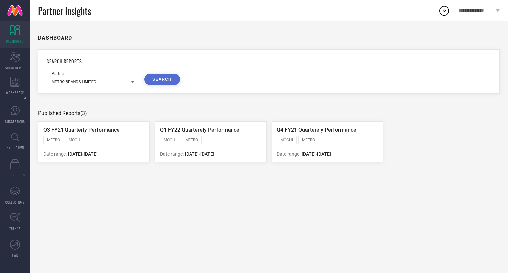
click at [95, 96] on div "DASHBOARD SEARCH REPORTS Partner METRO BRANDS LIMITED SEARCH Published Reports …" at bounding box center [269, 147] width 479 height 252
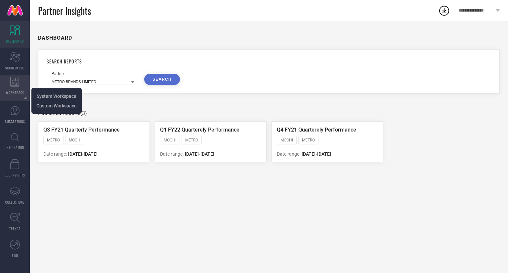
click at [17, 87] on div "WORKSPACE" at bounding box center [15, 88] width 30 height 26
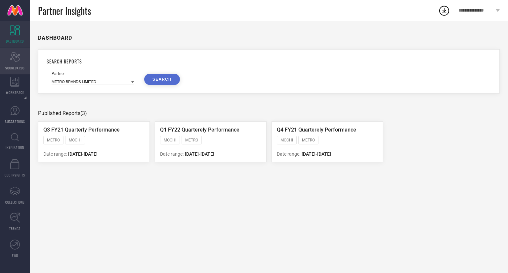
click at [12, 67] on span "SCORECARDS" at bounding box center [15, 68] width 20 height 5
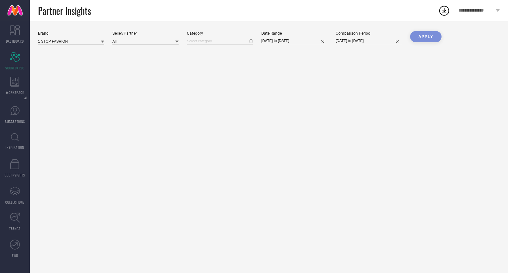
type input "All"
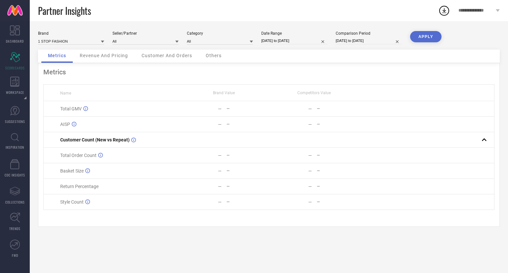
click at [153, 55] on span "Customer And Orders" at bounding box center [167, 55] width 51 height 5
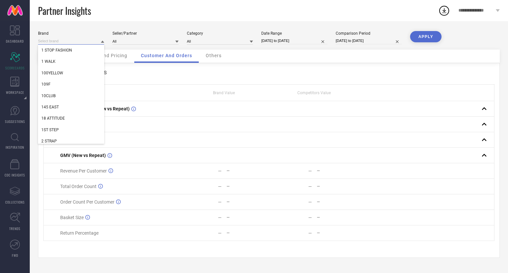
click at [81, 40] on input at bounding box center [71, 41] width 66 height 7
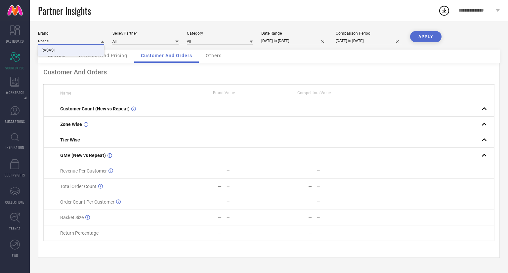
type input "Rasasi"
click at [50, 48] on span "RASASI" at bounding box center [47, 50] width 13 height 5
type input "All"
click at [271, 37] on input "[DATE] to [DATE]" at bounding box center [294, 40] width 66 height 7
select select "7"
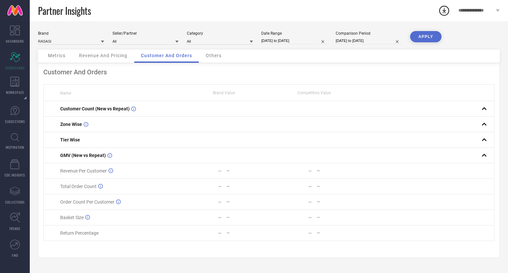
select select "2025"
select select "8"
select select "2025"
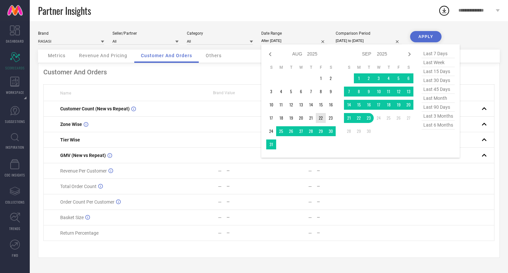
click at [320, 118] on td "22" at bounding box center [321, 118] width 10 height 10
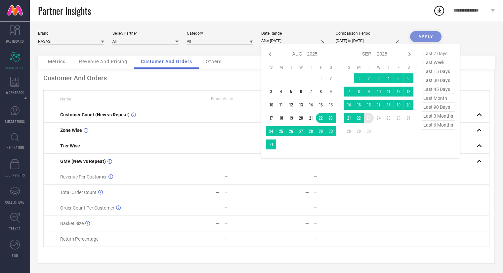
type input "[DATE] to [DATE]"
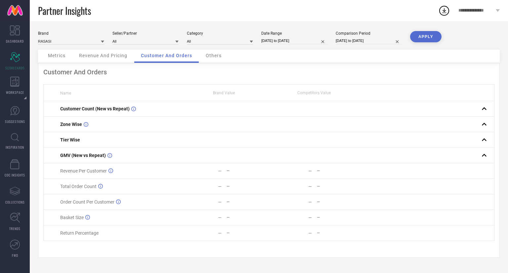
click at [430, 33] on button "APPLY" at bounding box center [425, 36] width 31 height 11
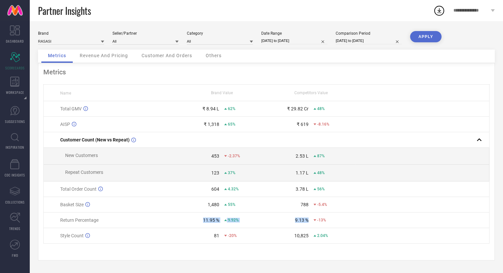
drag, startPoint x: 202, startPoint y: 221, endPoint x: 310, endPoint y: 223, distance: 108.2
click at [310, 223] on tr "Return Percentage 11.95 % 9.92% 9.13 % -13%" at bounding box center [267, 221] width 446 height 16
click at [213, 226] on td "11.95 % 9.92%" at bounding box center [221, 221] width 89 height 16
click at [206, 221] on div "11.95 %" at bounding box center [211, 220] width 16 height 5
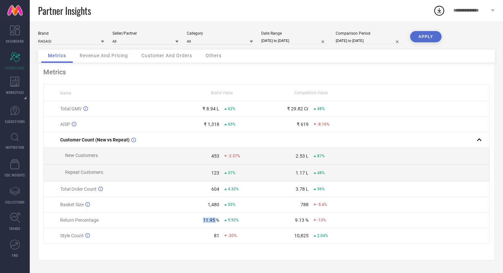
click at [206, 221] on div "11.95 %" at bounding box center [211, 220] width 16 height 5
click at [195, 222] on div "11.95 %" at bounding box center [199, 220] width 42 height 5
drag, startPoint x: 195, startPoint y: 222, endPoint x: 236, endPoint y: 226, distance: 40.9
click at [236, 226] on td "11.95 % 9.92%" at bounding box center [221, 221] width 89 height 16
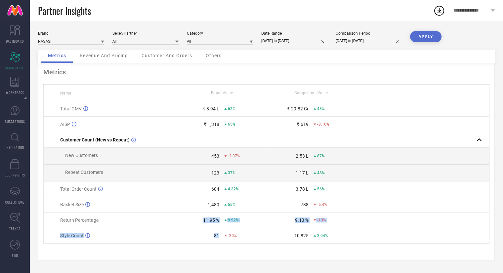
drag, startPoint x: 202, startPoint y: 225, endPoint x: 224, endPoint y: 233, distance: 24.1
click at [224, 233] on tbody "Total GMV ₹ 8.94 L 62% ₹ 29.82 Cr 48% AISP ₹ 1,318 65% ₹ 619 -8.16% Customer Co…" at bounding box center [267, 172] width 446 height 143
click at [243, 223] on div "9.92%" at bounding box center [245, 220] width 42 height 5
click at [204, 220] on div "11.95 %" at bounding box center [211, 220] width 16 height 5
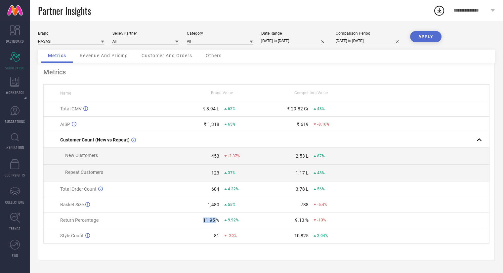
click at [206, 220] on div "11.95 %" at bounding box center [211, 220] width 16 height 5
drag, startPoint x: 203, startPoint y: 224, endPoint x: 333, endPoint y: 227, distance: 129.8
click at [333, 227] on tr "Return Percentage 11.95 % 9.92% 9.13 % -13%" at bounding box center [267, 221] width 446 height 16
click at [333, 227] on td "9.13 % -13%" at bounding box center [310, 221] width 89 height 16
drag, startPoint x: 328, startPoint y: 225, endPoint x: 61, endPoint y: 226, distance: 267.4
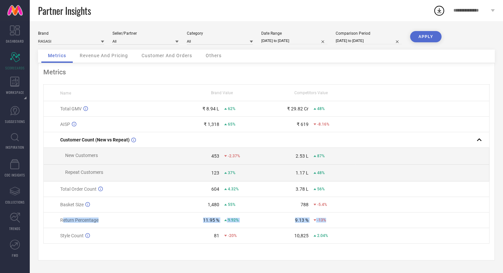
click at [61, 226] on tr "Return Percentage 11.95 % 9.92% 9.13 % -13%" at bounding box center [267, 221] width 446 height 16
click at [124, 221] on div "Return Percentage" at bounding box center [118, 220] width 117 height 5
click at [209, 206] on div "1,480" at bounding box center [214, 204] width 12 height 5
click at [199, 221] on div "11.95 %" at bounding box center [199, 220] width 42 height 5
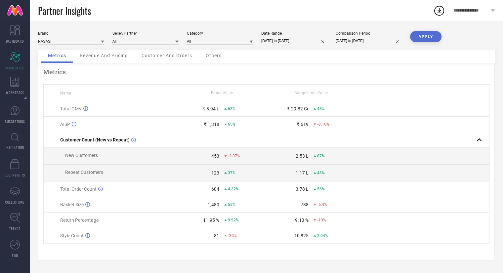
select select "7"
select select "2024"
select select "8"
select select "2024"
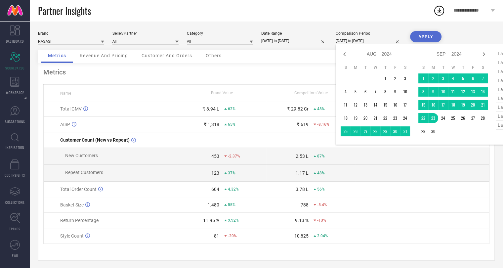
click at [363, 42] on input "[DATE] to [DATE]" at bounding box center [369, 40] width 66 height 7
click at [368, 210] on td at bounding box center [423, 205] width 134 height 16
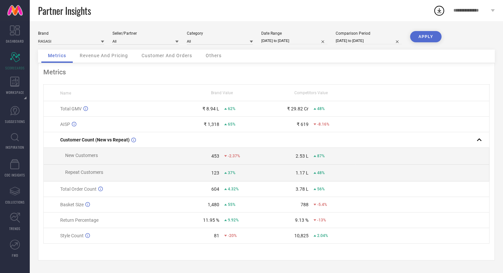
click at [230, 212] on td "1,480 55%" at bounding box center [221, 205] width 89 height 16
click at [283, 39] on input "[DATE] to [DATE]" at bounding box center [294, 40] width 66 height 7
select select "7"
select select "2025"
select select "8"
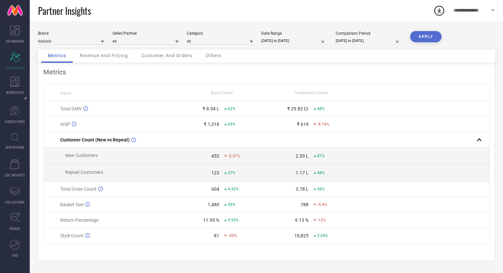
select select "2025"
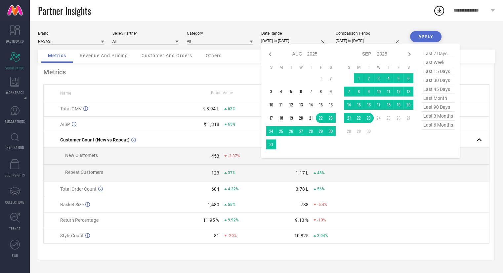
click at [434, 88] on span "last 45 days" at bounding box center [438, 89] width 33 height 9
type input "[DATE] to [DATE]"
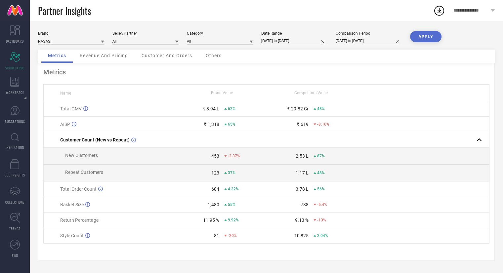
click at [417, 35] on button "APPLY" at bounding box center [425, 36] width 31 height 11
select select "7"
select select "2024"
select select "8"
select select "2024"
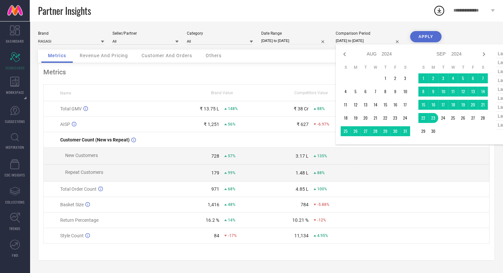
click at [361, 42] on input "[DATE] to [DATE]" at bounding box center [369, 40] width 66 height 7
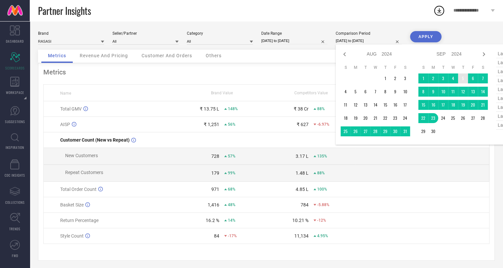
scroll to position [0, 31]
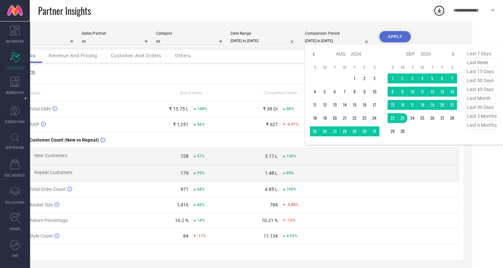
click at [476, 89] on span "last 45 days" at bounding box center [482, 89] width 33 height 9
type input "[DATE] to [DATE]"
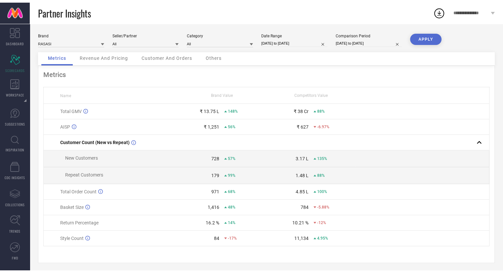
scroll to position [0, 0]
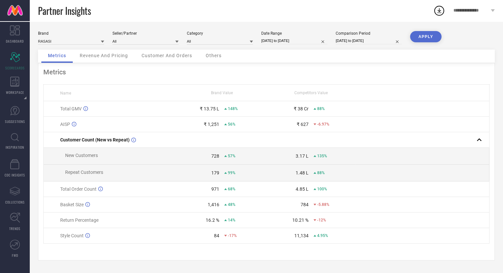
click at [419, 37] on button "APPLY" at bounding box center [425, 36] width 31 height 11
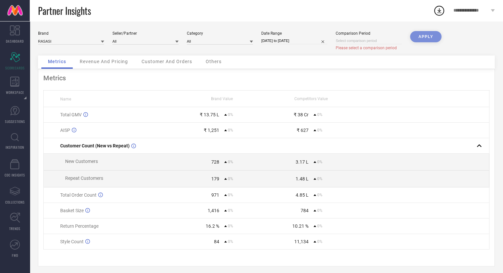
click at [430, 35] on div "APPLY" at bounding box center [425, 43] width 31 height 24
click at [380, 48] on span "Please select a comparison period" at bounding box center [366, 48] width 61 height 5
click at [365, 45] on div "Comparison Period Please select a comparison period" at bounding box center [369, 41] width 66 height 20
click at [351, 42] on input at bounding box center [369, 40] width 66 height 7
select select "8"
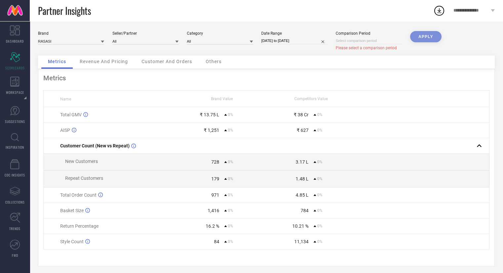
select select "2025"
select select "9"
select select "2025"
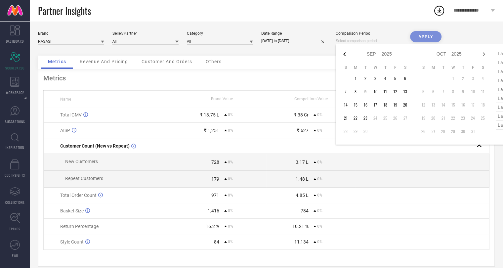
click at [342, 57] on icon at bounding box center [345, 54] width 8 height 8
select select "7"
select select "2025"
select select "8"
select select "2025"
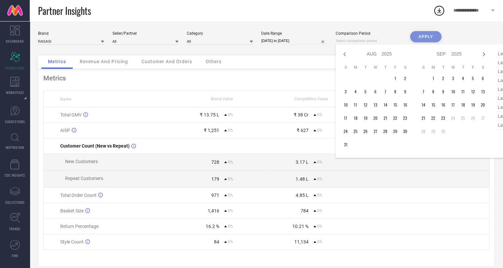
click at [342, 57] on icon at bounding box center [345, 54] width 8 height 8
select select "6"
select select "2025"
select select "7"
select select "2025"
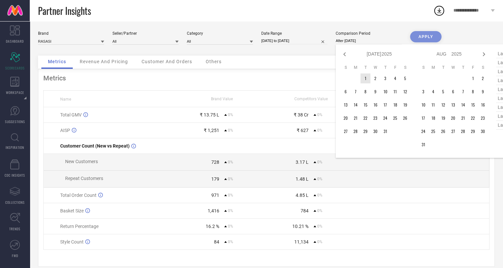
click at [367, 78] on td "1" at bounding box center [366, 78] width 10 height 10
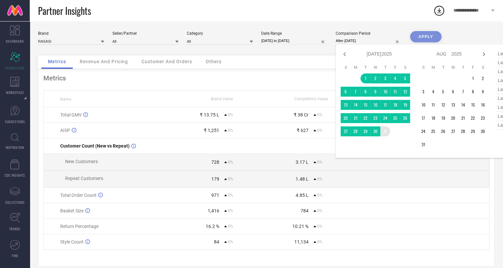
type input "[DATE] to [DATE]"
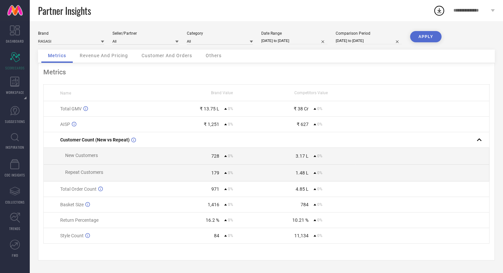
click at [429, 34] on button "APPLY" at bounding box center [425, 36] width 31 height 11
drag, startPoint x: 209, startPoint y: 225, endPoint x: 307, endPoint y: 225, distance: 97.6
click at [307, 225] on tr "Return Percentage 16.2 % 3.02% 10.21 % -7.18%" at bounding box center [267, 221] width 446 height 16
click at [307, 225] on td "10.21 % -7.18%" at bounding box center [310, 221] width 89 height 16
drag, startPoint x: 307, startPoint y: 225, endPoint x: 286, endPoint y: 229, distance: 21.2
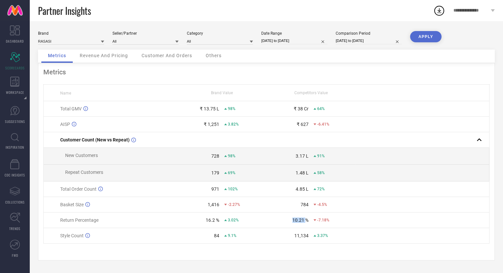
click at [286, 228] on td "10.21 % -7.18%" at bounding box center [310, 221] width 89 height 16
click at [285, 228] on td "10.21 % -7.18%" at bounding box center [310, 221] width 89 height 16
drag, startPoint x: 212, startPoint y: 225, endPoint x: 231, endPoint y: 226, distance: 19.2
click at [229, 225] on td "16.2 % 3.02%" at bounding box center [221, 221] width 89 height 16
click at [232, 226] on td "16.2 % 3.02%" at bounding box center [221, 221] width 89 height 16
